Goal: Use online tool/utility: Utilize a website feature to perform a specific function

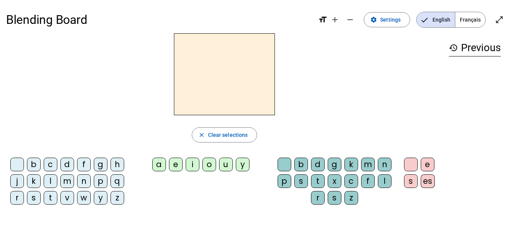
click at [66, 168] on div "d" at bounding box center [67, 165] width 14 height 14
click at [224, 171] on div "u" at bounding box center [226, 165] width 14 height 14
click at [49, 194] on div "t" at bounding box center [51, 198] width 14 height 14
click at [157, 164] on div "a" at bounding box center [159, 165] width 14 height 14
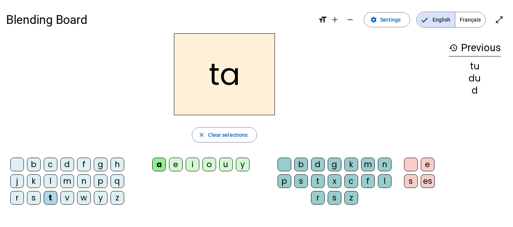
click at [178, 164] on div "e" at bounding box center [176, 165] width 14 height 14
click at [69, 167] on div "d" at bounding box center [67, 165] width 14 height 14
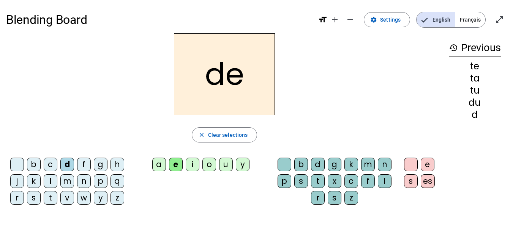
click at [20, 181] on div "j" at bounding box center [17, 182] width 14 height 14
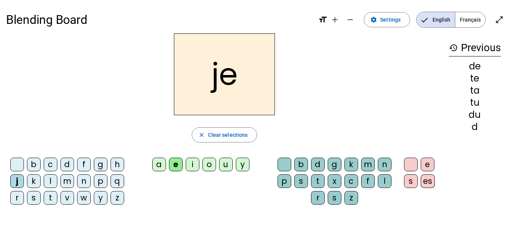
click at [62, 178] on div "m" at bounding box center [67, 182] width 14 height 14
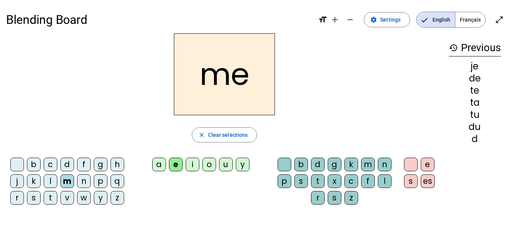
click at [162, 163] on div "a" at bounding box center [159, 165] width 14 height 14
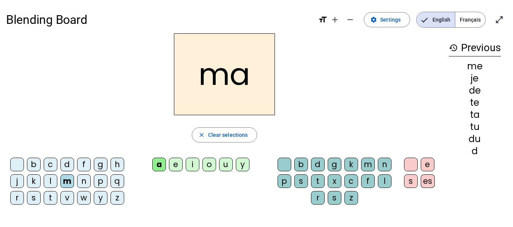
click at [379, 180] on div "l" at bounding box center [385, 182] width 14 height 14
